Goal: Information Seeking & Learning: Learn about a topic

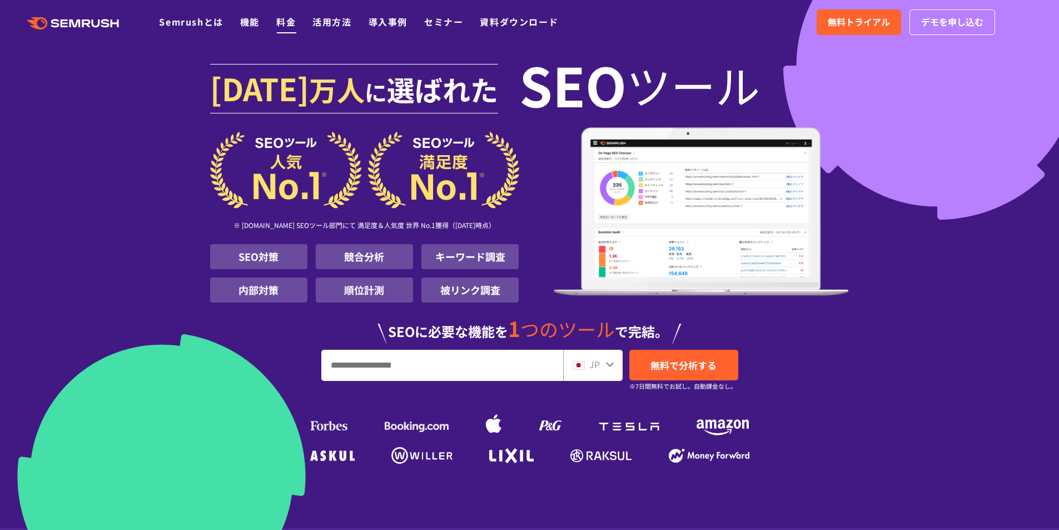
click at [281, 26] on link "料金" at bounding box center [285, 21] width 19 height 13
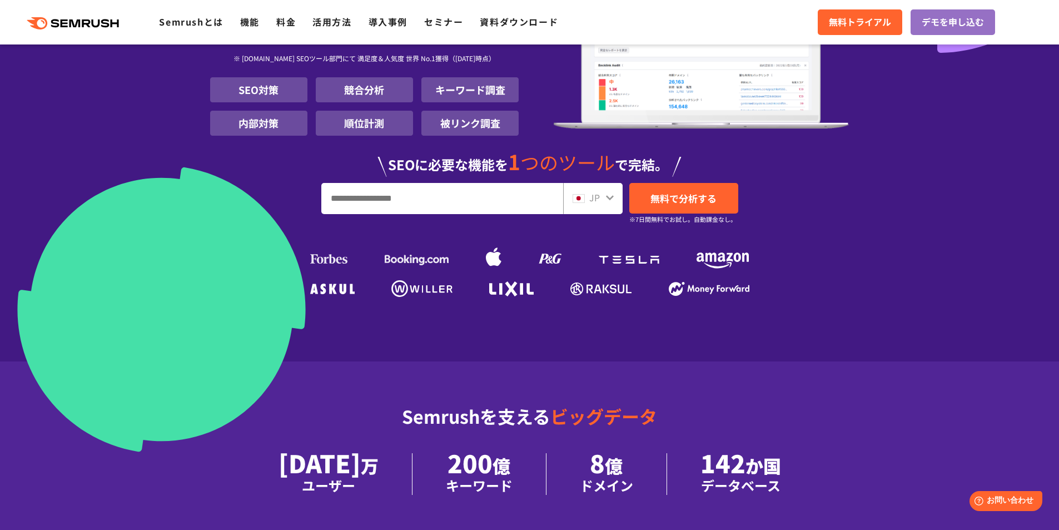
click at [333, 198] on input "URL、キーワードを入力してください" at bounding box center [442, 198] width 241 height 30
